Goal: Task Accomplishment & Management: Manage account settings

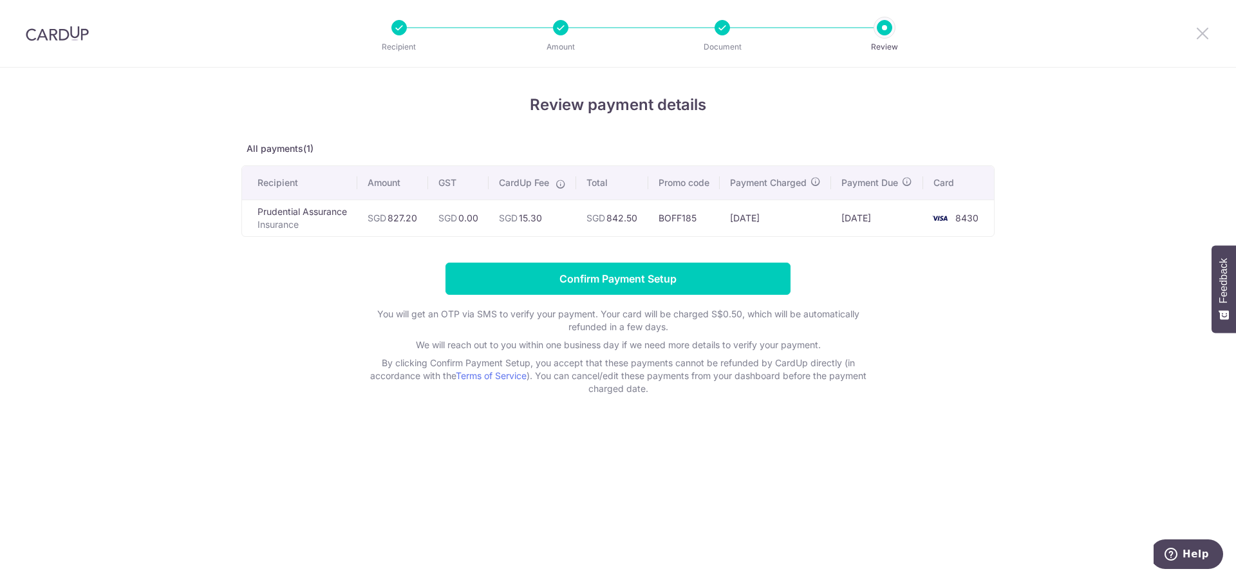
click at [1206, 33] on icon at bounding box center [1202, 33] width 15 height 16
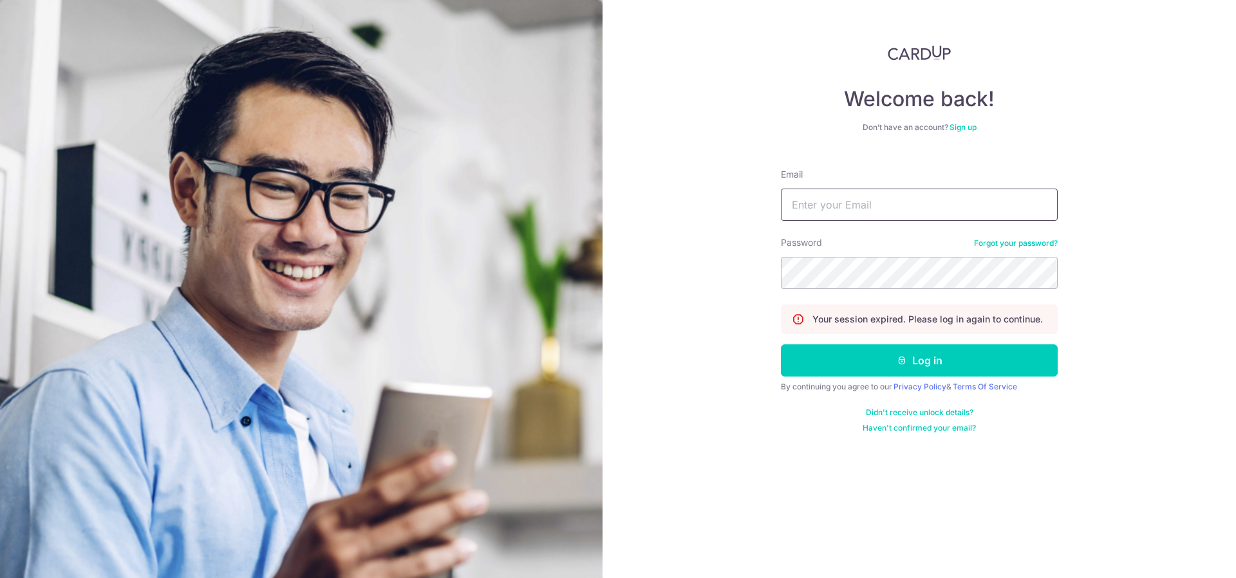
click at [897, 198] on input "Email" at bounding box center [919, 205] width 277 height 32
drag, startPoint x: 915, startPoint y: 206, endPoint x: 567, endPoint y: 168, distance: 349.7
click at [567, 168] on section "Welcome back! Don’t have an account? Sign up Email [EMAIL_ADDRESS][DOMAIN_NAME]…" at bounding box center [618, 289] width 1236 height 578
type input "[EMAIL_ADDRESS][DOMAIN_NAME]"
click at [751, 245] on div "Welcome back! Don’t have an account? Sign up Email [EMAIL_ADDRESS][DOMAIN_NAME]…" at bounding box center [920, 289] width 634 height 578
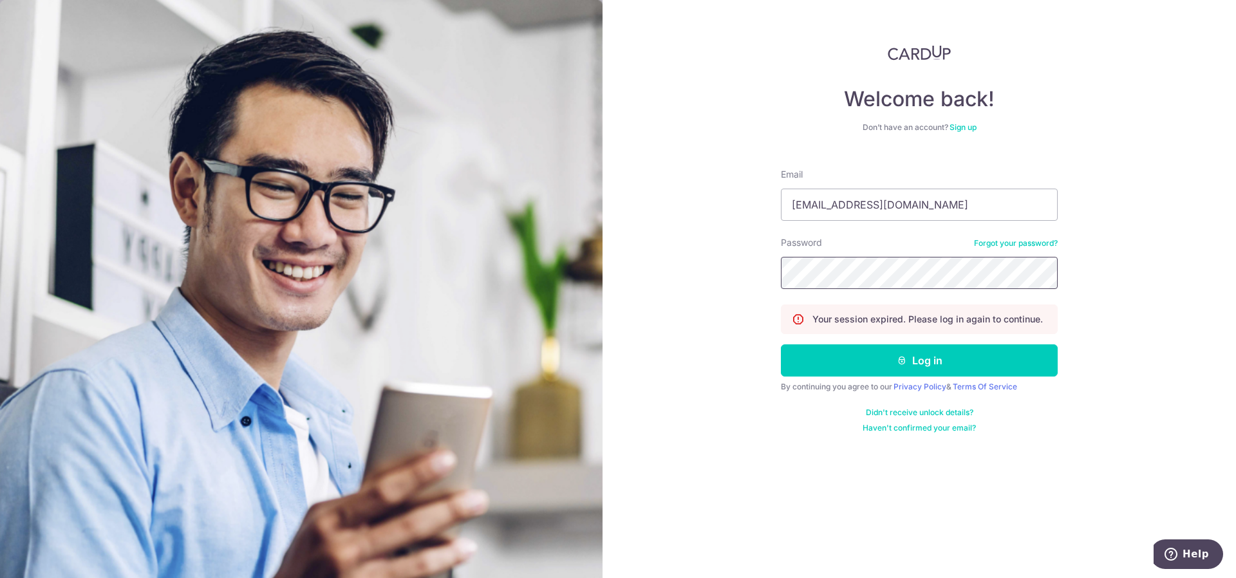
click at [781, 344] on button "Log in" at bounding box center [919, 360] width 277 height 32
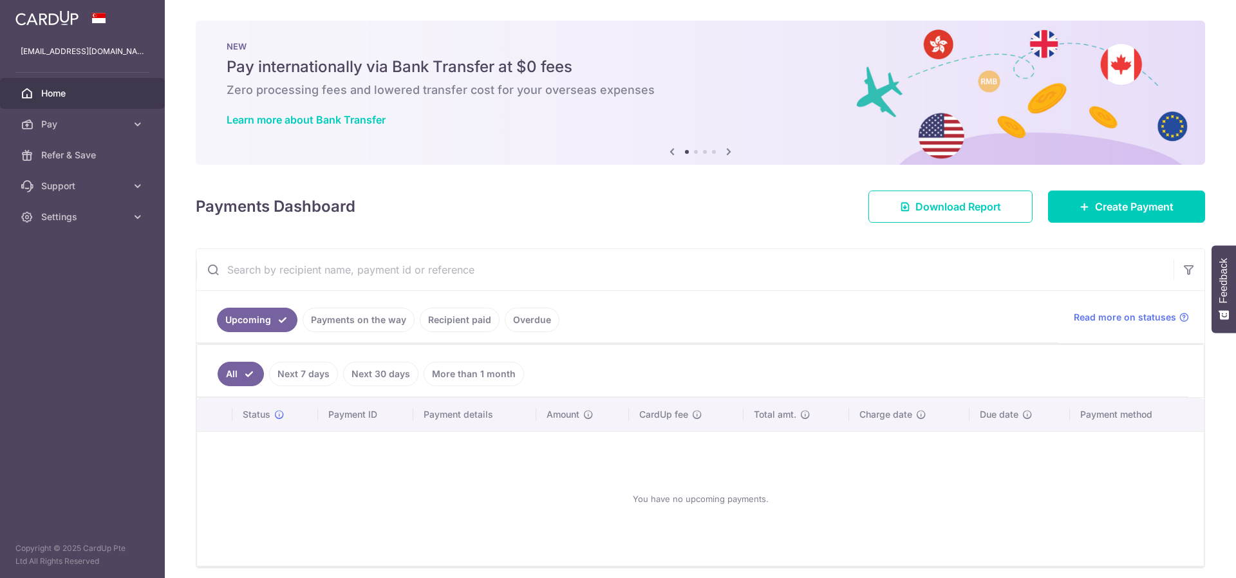
click at [93, 122] on span "Pay" at bounding box center [83, 124] width 85 height 13
